Goal: Navigation & Orientation: Find specific page/section

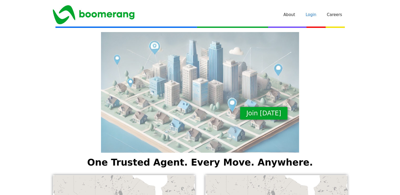
click at [315, 16] on link "Login" at bounding box center [310, 15] width 21 height 16
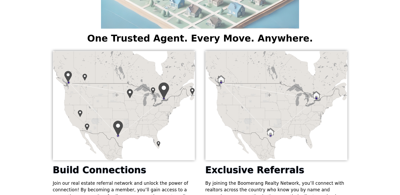
scroll to position [105, 0]
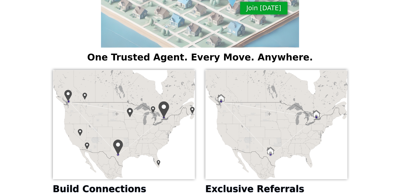
click at [113, 98] on img at bounding box center [124, 124] width 142 height 109
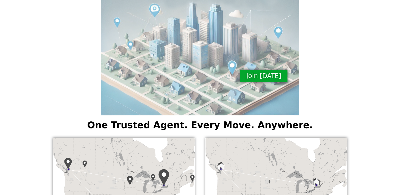
scroll to position [0, 0]
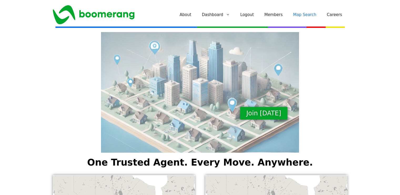
click at [304, 16] on link "Map Search" at bounding box center [305, 15] width 34 height 16
